Goal: Transaction & Acquisition: Download file/media

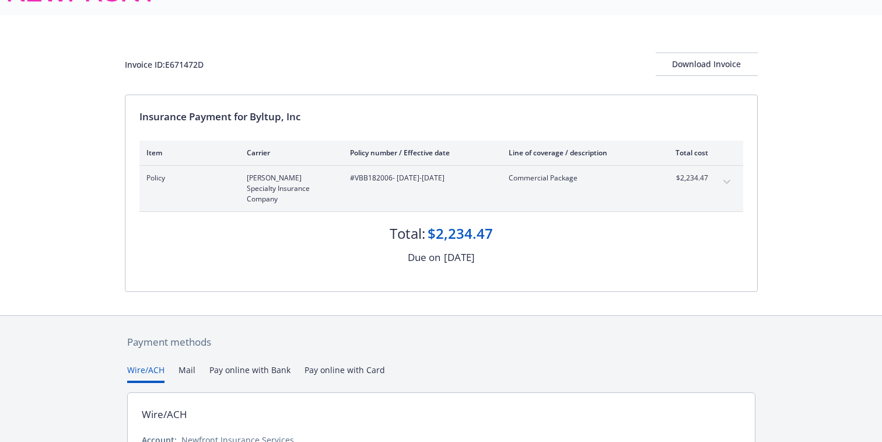
scroll to position [2, 0]
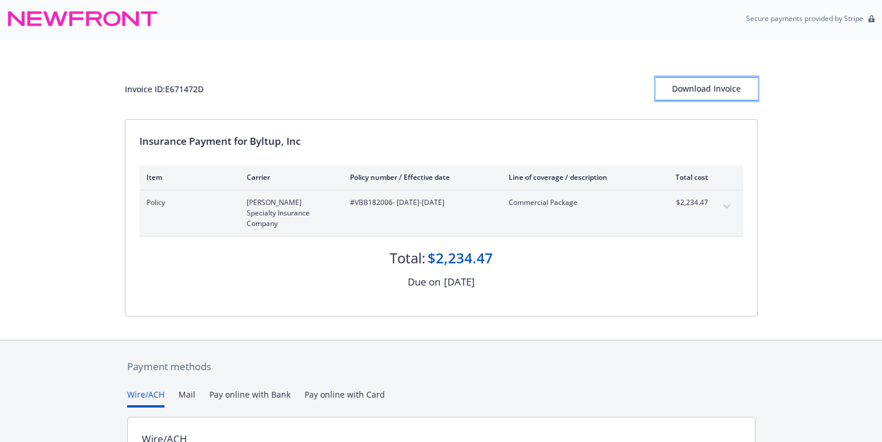
click at [717, 89] on div "Download Invoice" at bounding box center [707, 89] width 102 height 22
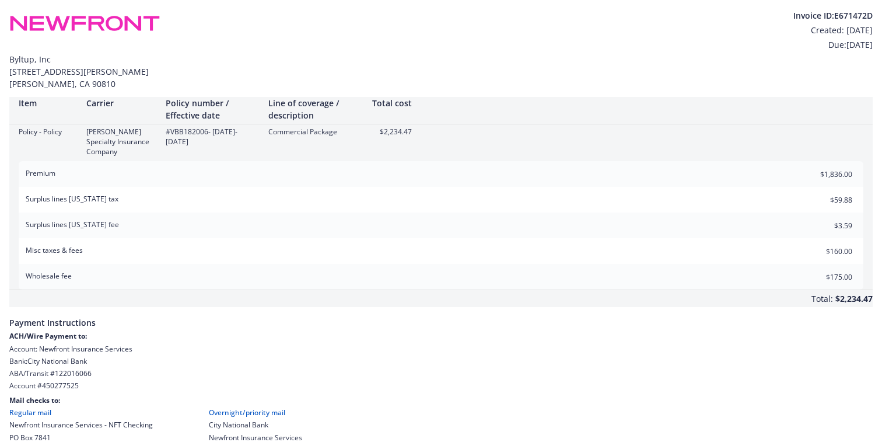
scroll to position [3, 0]
